Goal: Task Accomplishment & Management: Manage account settings

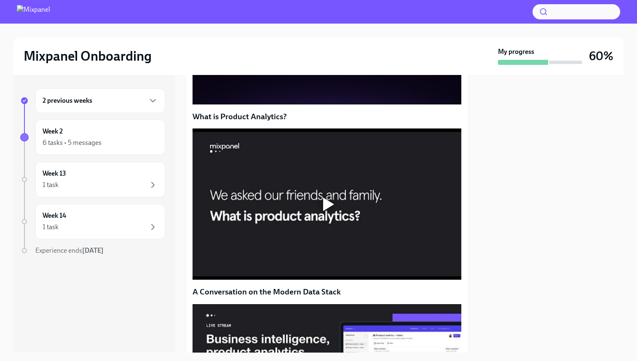
scroll to position [381, 0]
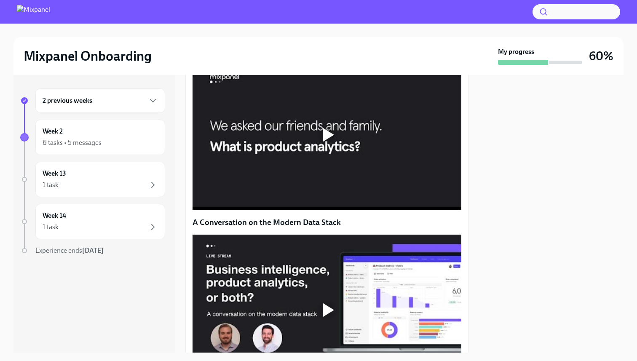
click at [308, 207] on div at bounding box center [326, 134] width 269 height 151
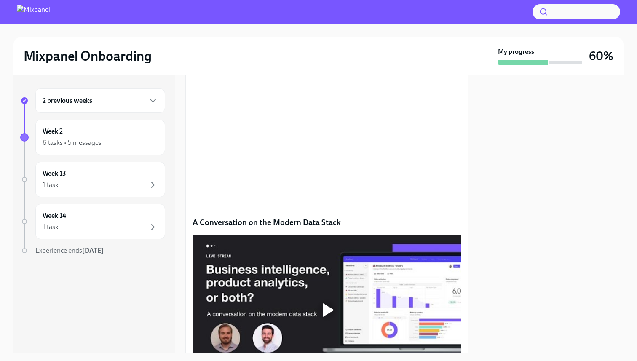
click at [490, 249] on div at bounding box center [550, 213] width 145 height 277
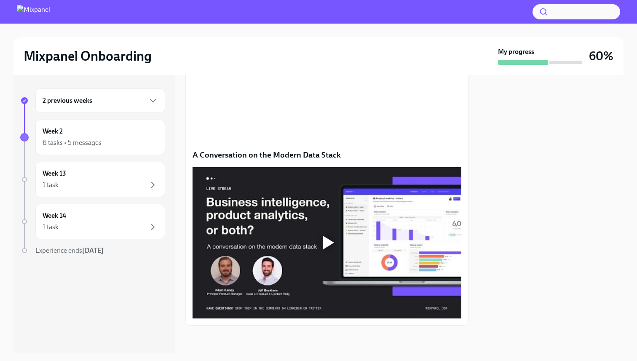
scroll to position [475, 0]
click at [332, 249] on div at bounding box center [328, 242] width 11 height 13
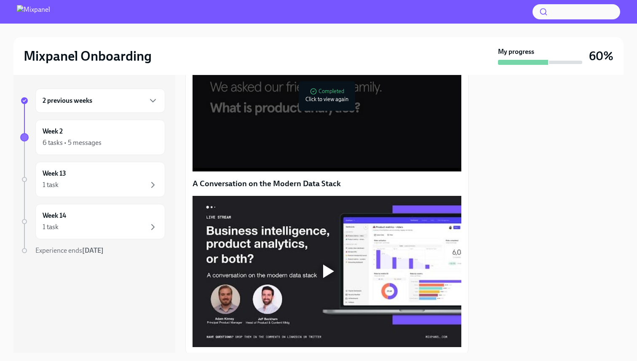
scroll to position [507, 0]
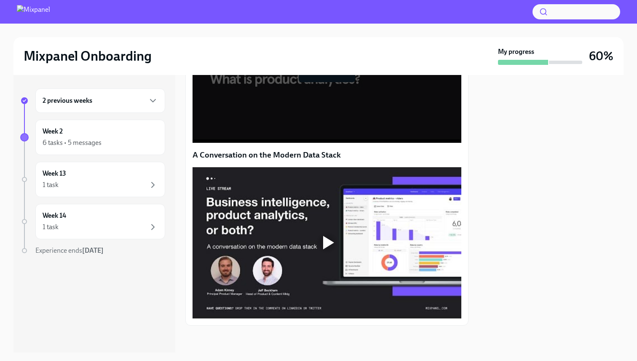
click at [329, 250] on div at bounding box center [326, 242] width 27 height 27
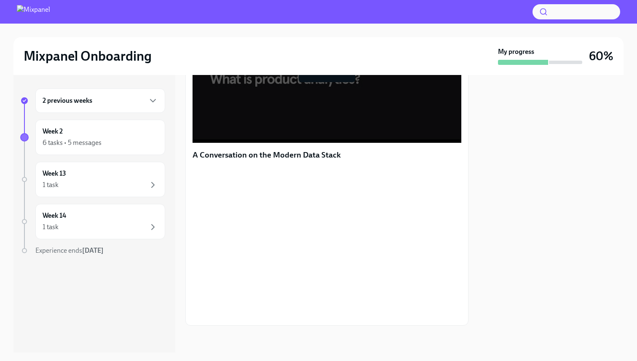
click at [490, 223] on div at bounding box center [550, 213] width 145 height 277
click at [480, 238] on div at bounding box center [550, 213] width 145 height 277
click at [514, 235] on div at bounding box center [550, 213] width 145 height 277
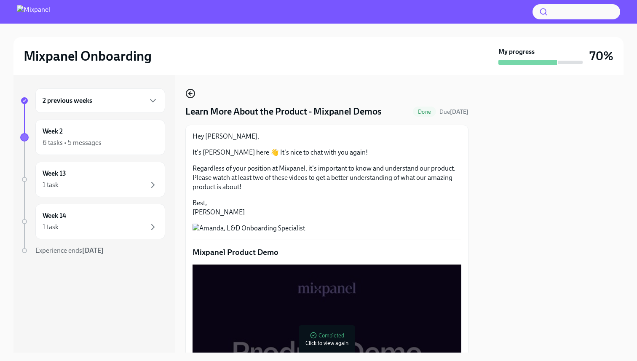
click at [191, 93] on icon "button" at bounding box center [190, 93] width 3 height 0
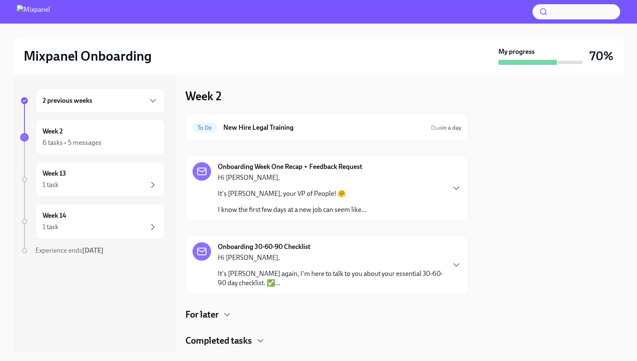
scroll to position [21, 0]
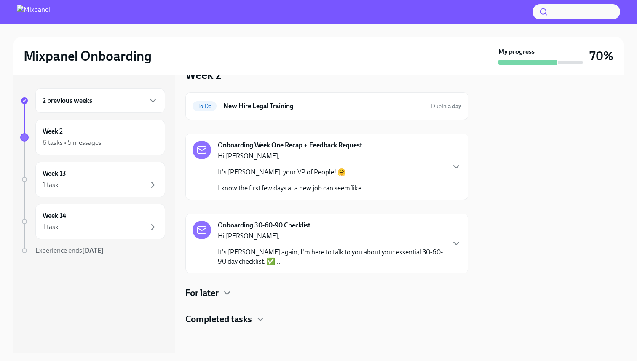
click at [358, 227] on div "Onboarding 30-60-90 Checklist Hi [PERSON_NAME], It's [PERSON_NAME] again, I'm h…" at bounding box center [331, 243] width 227 height 45
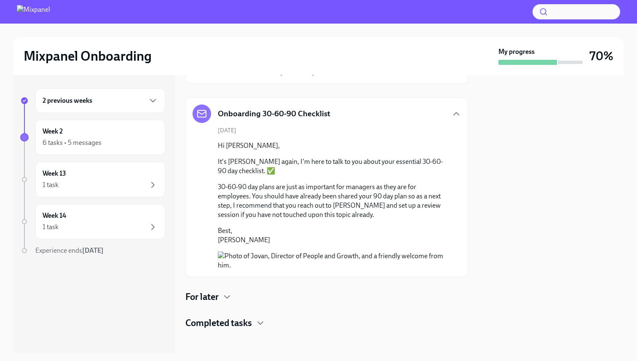
scroll to position [134, 0]
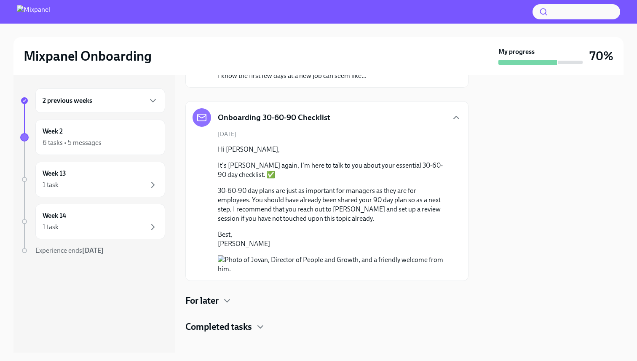
click at [384, 134] on div "[DATE] Hi [PERSON_NAME], It's [PERSON_NAME] again, I'm here to talk to you abou…" at bounding box center [326, 202] width 269 height 144
click at [386, 120] on div "Onboarding 30-60-90 Checklist" at bounding box center [326, 117] width 269 height 19
click at [420, 114] on div "Onboarding 30-60-90 Checklist" at bounding box center [326, 117] width 269 height 19
click at [451, 116] on icon "button" at bounding box center [456, 117] width 10 height 10
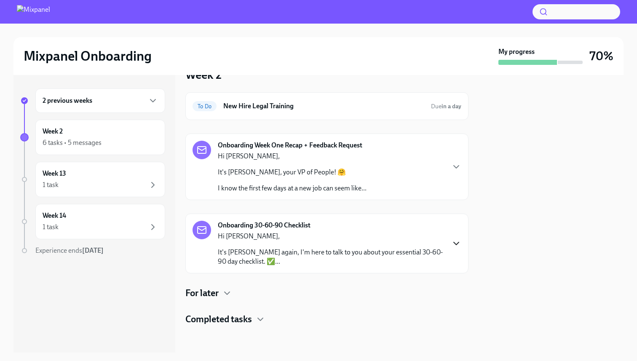
click at [449, 177] on div "Onboarding Week One Recap + Feedback Request Hi [PERSON_NAME], It's [PERSON_NAM…" at bounding box center [326, 167] width 269 height 52
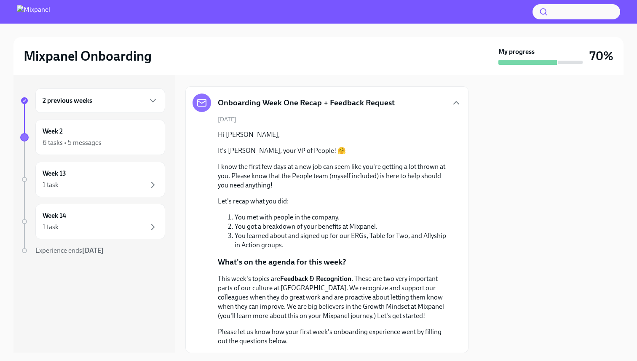
scroll to position [59, 0]
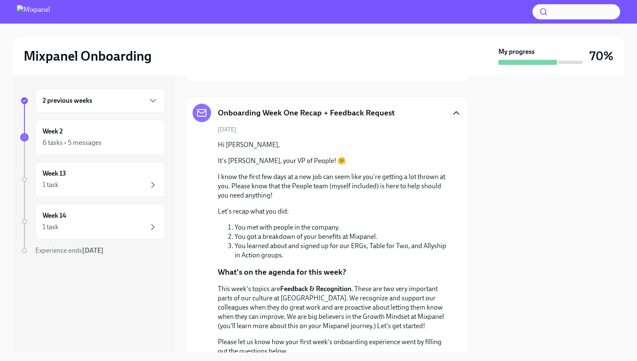
click at [459, 117] on icon "button" at bounding box center [456, 113] width 10 height 10
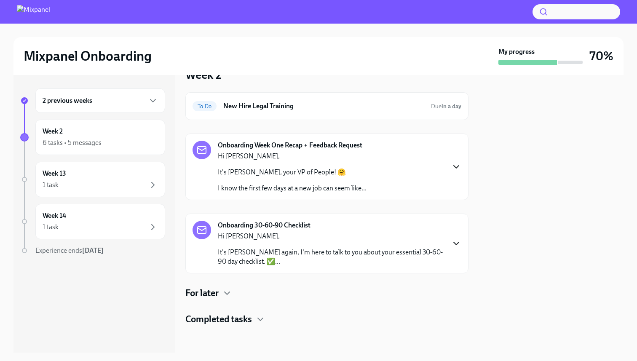
click at [458, 161] on div "Onboarding Week One Recap + Feedback Request Hi [PERSON_NAME], It's [PERSON_NAM…" at bounding box center [326, 167] width 269 height 52
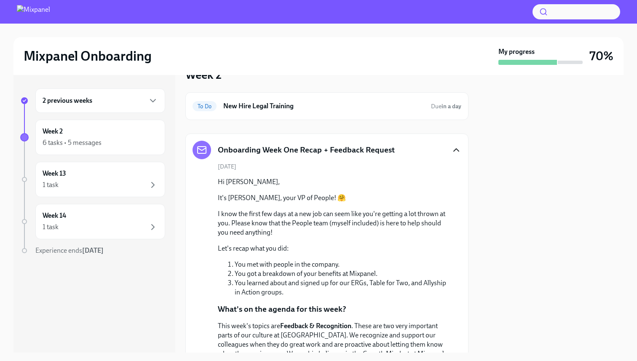
click at [458, 160] on div "Onboarding Week One Recap + Feedback Request [DATE] Hi [PERSON_NAME], It's [PER…" at bounding box center [326, 267] width 269 height 252
click at [450, 154] on div "Onboarding Week One Recap + Feedback Request" at bounding box center [326, 150] width 269 height 19
click at [453, 152] on icon "button" at bounding box center [456, 150] width 10 height 10
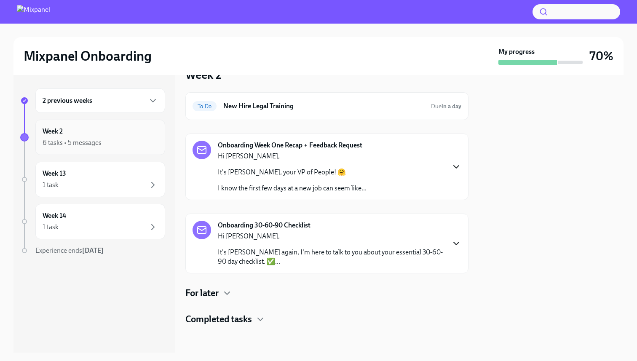
click at [108, 145] on div "6 tasks • 5 messages" at bounding box center [100, 143] width 115 height 10
click at [107, 173] on div "Week 13 1 task" at bounding box center [100, 179] width 115 height 21
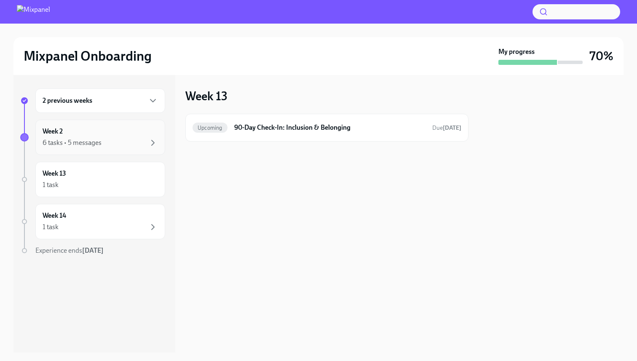
click at [116, 139] on div "6 tasks • 5 messages" at bounding box center [100, 143] width 115 height 10
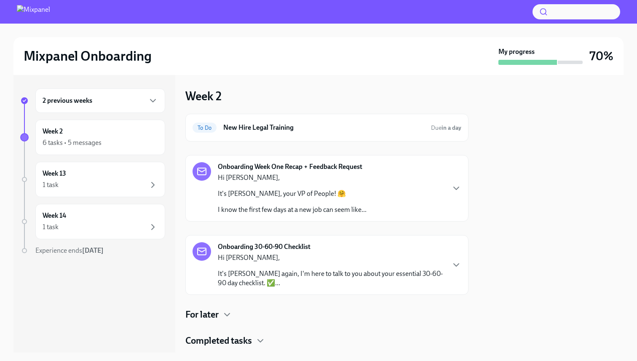
scroll to position [21, 0]
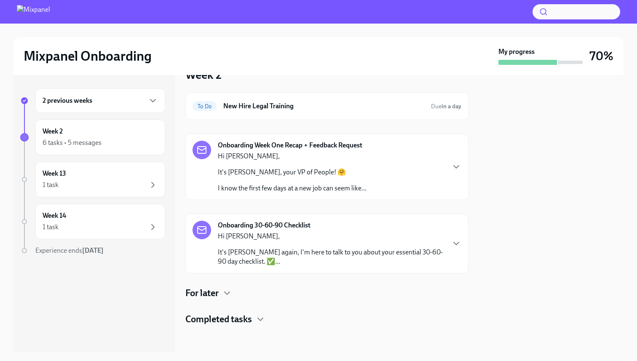
click at [221, 285] on div "To Do New Hire Legal Training Due in a day Onboarding Week One Recap + Feedback…" at bounding box center [326, 208] width 283 height 233
click at [219, 292] on h4 "For later" at bounding box center [201, 293] width 33 height 13
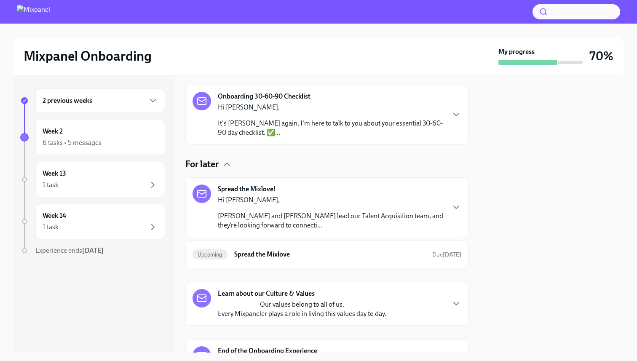
scroll to position [256, 0]
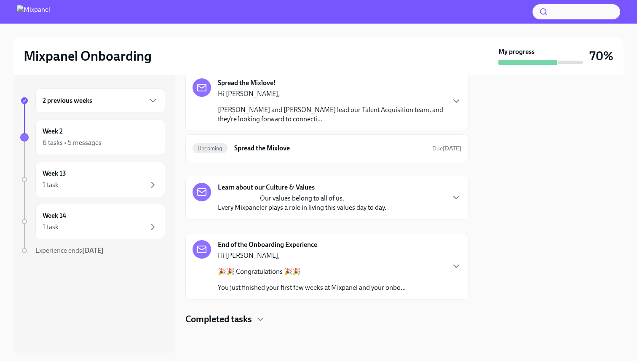
click at [300, 117] on p "[PERSON_NAME] and [PERSON_NAME] lead our Talent Acquisition team, and they’re l…" at bounding box center [331, 114] width 227 height 19
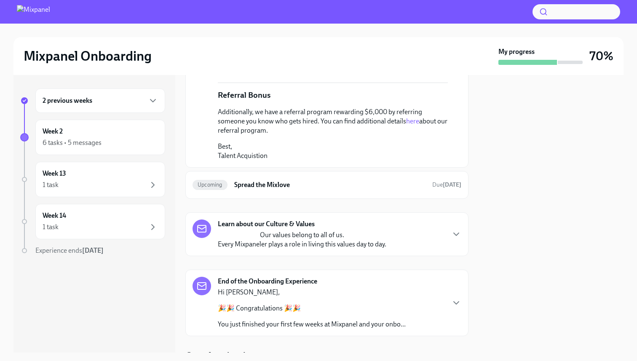
scroll to position [419, 0]
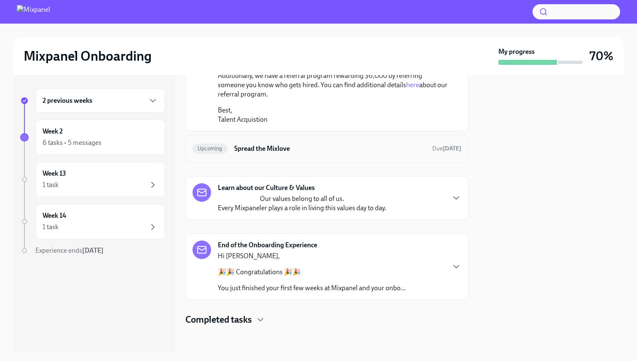
click at [312, 152] on h6 "Spread the Mixlove" at bounding box center [329, 148] width 191 height 9
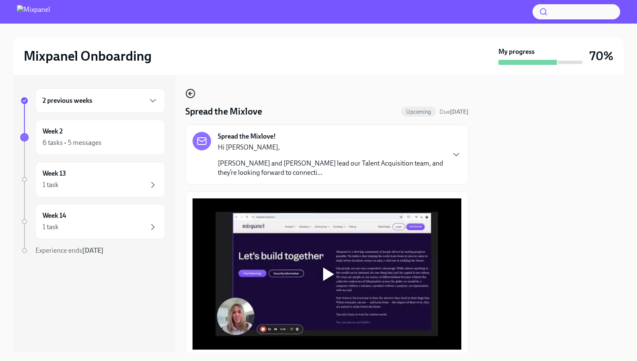
click at [193, 96] on circle "button" at bounding box center [190, 93] width 8 height 8
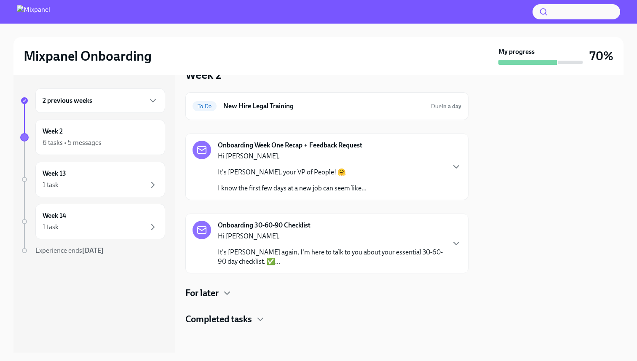
click at [214, 293] on h4 "For later" at bounding box center [201, 293] width 33 height 13
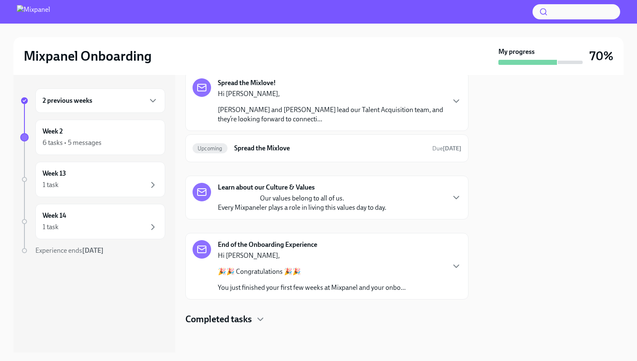
click at [287, 185] on strong "Learn about our Culture & Values" at bounding box center [266, 187] width 97 height 9
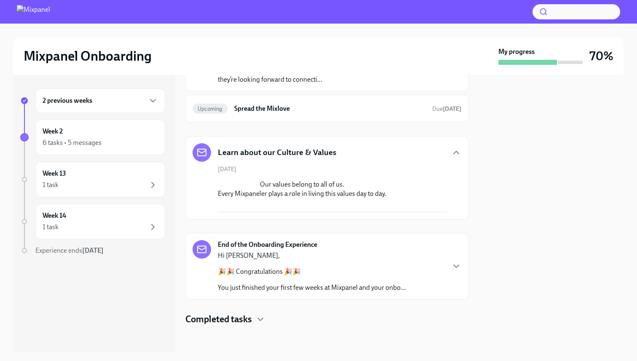
scroll to position [425, 0]
click at [257, 251] on p "Hi [PERSON_NAME]," at bounding box center [312, 255] width 188 height 9
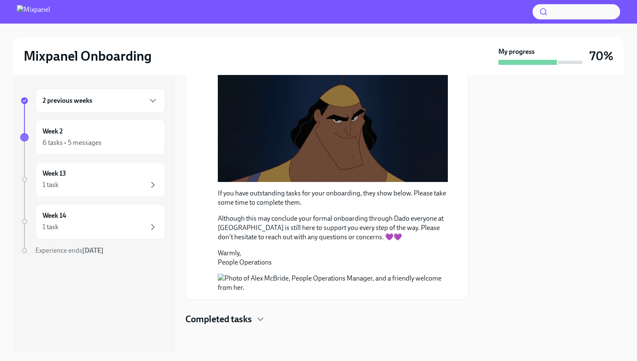
scroll to position [749, 0]
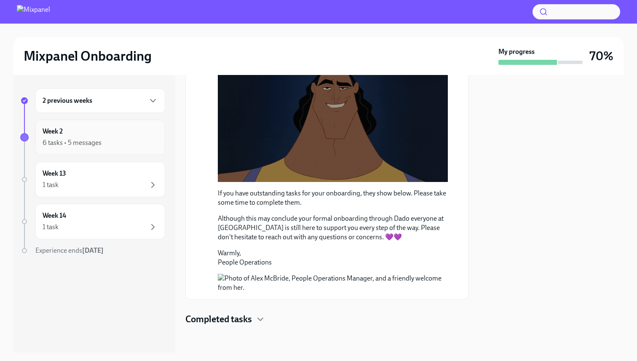
click at [112, 129] on div "Week 2 6 tasks • 5 messages" at bounding box center [100, 137] width 115 height 21
